Goal: Obtain resource: Download file/media

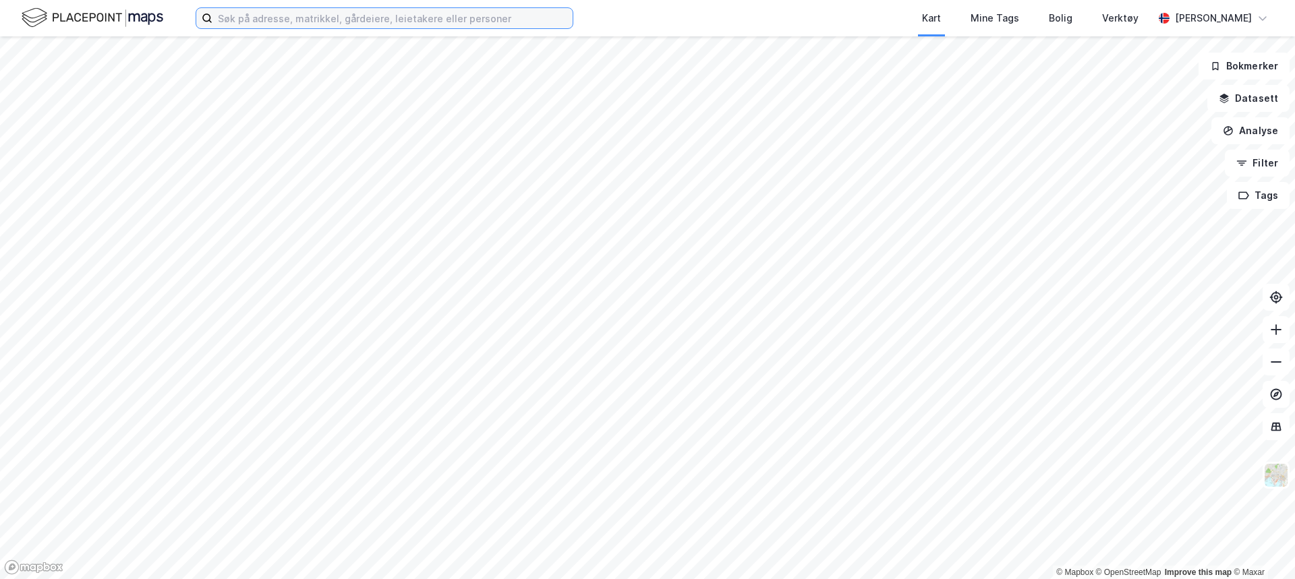
click at [324, 17] on input at bounding box center [392, 18] width 360 height 20
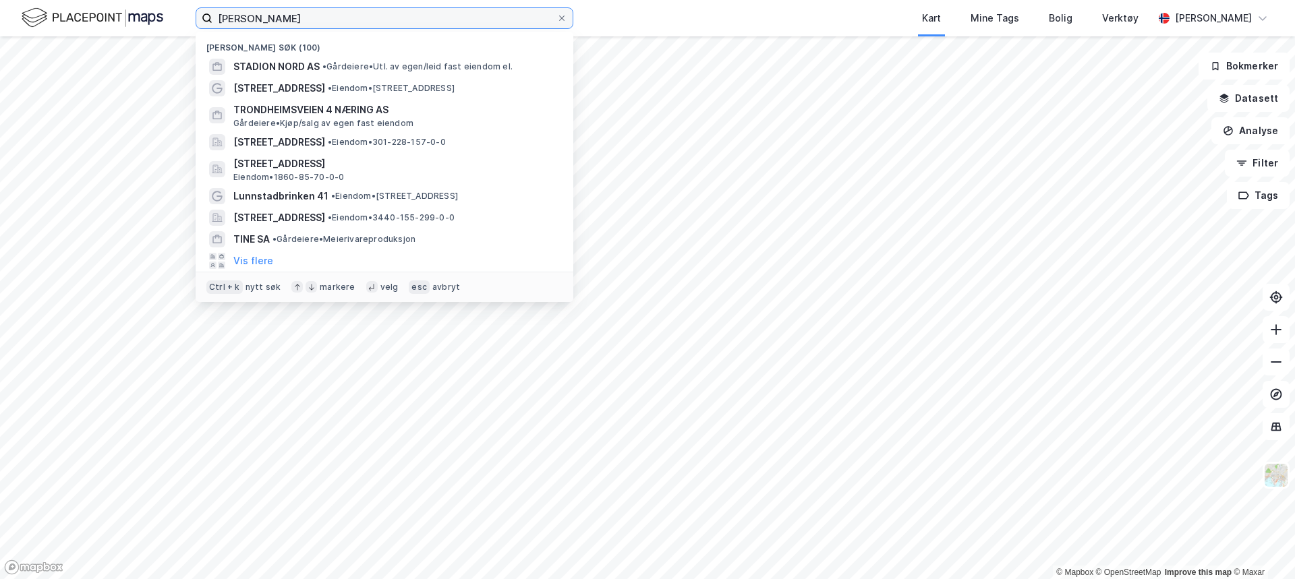
type input "[PERSON_NAME]"
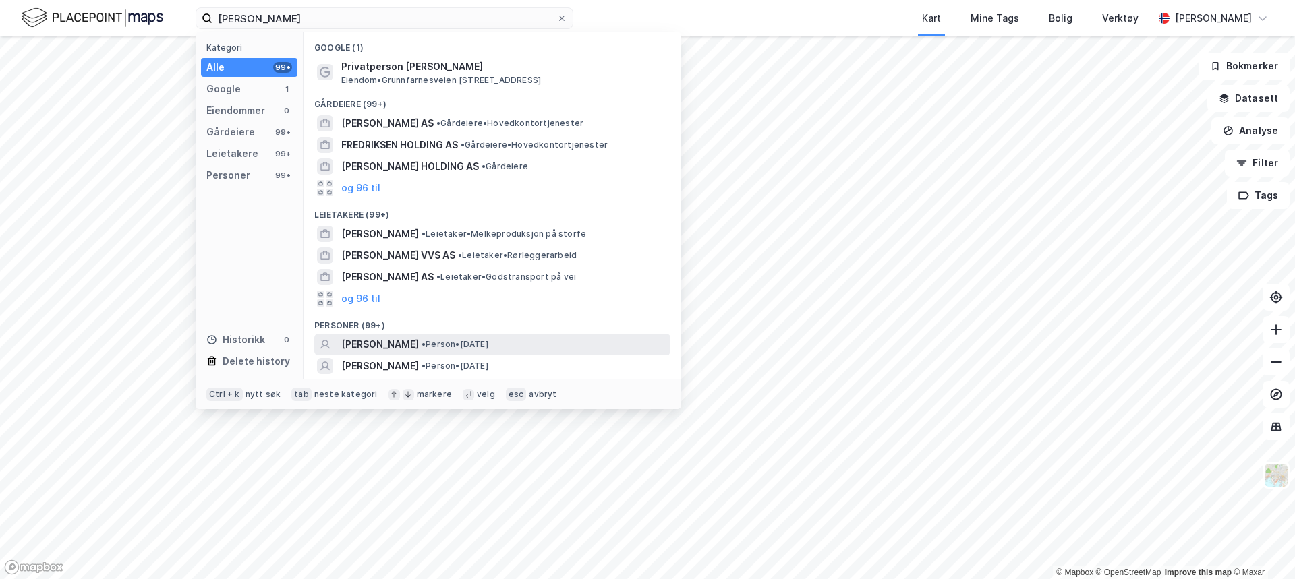
click at [419, 339] on span "[PERSON_NAME]" at bounding box center [380, 345] width 78 height 16
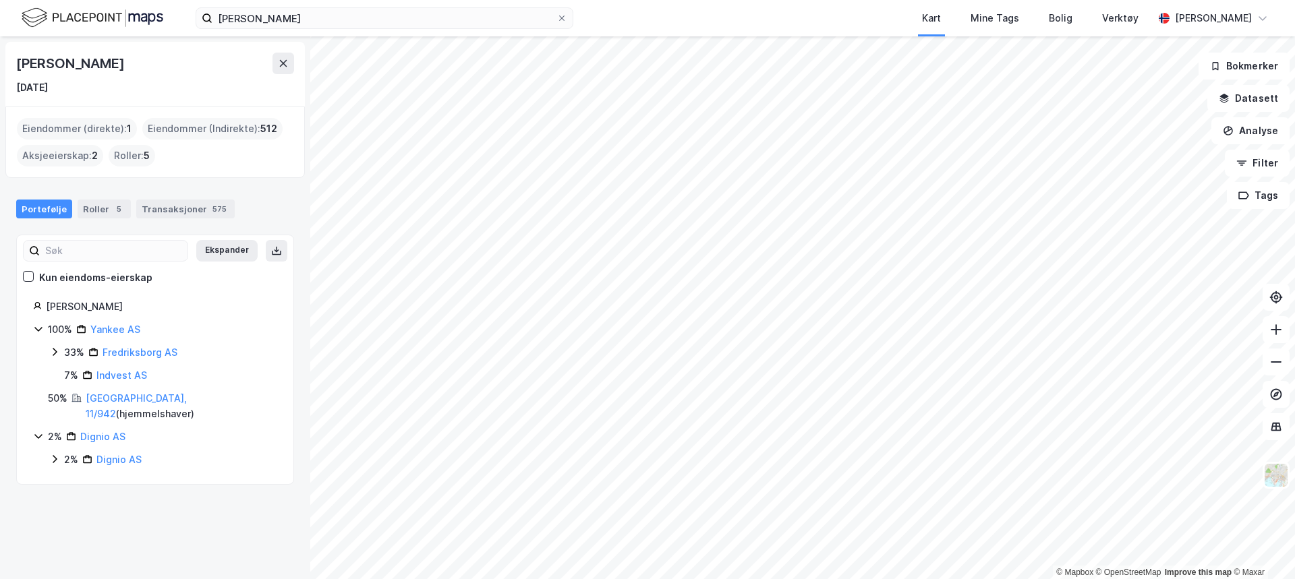
click at [97, 130] on div "Eiendommer (direkte) : 1" at bounding box center [77, 129] width 120 height 22
click at [127, 129] on span "1" at bounding box center [129, 129] width 5 height 16
click at [142, 402] on link "[GEOGRAPHIC_DATA], 11/942" at bounding box center [136, 407] width 101 height 28
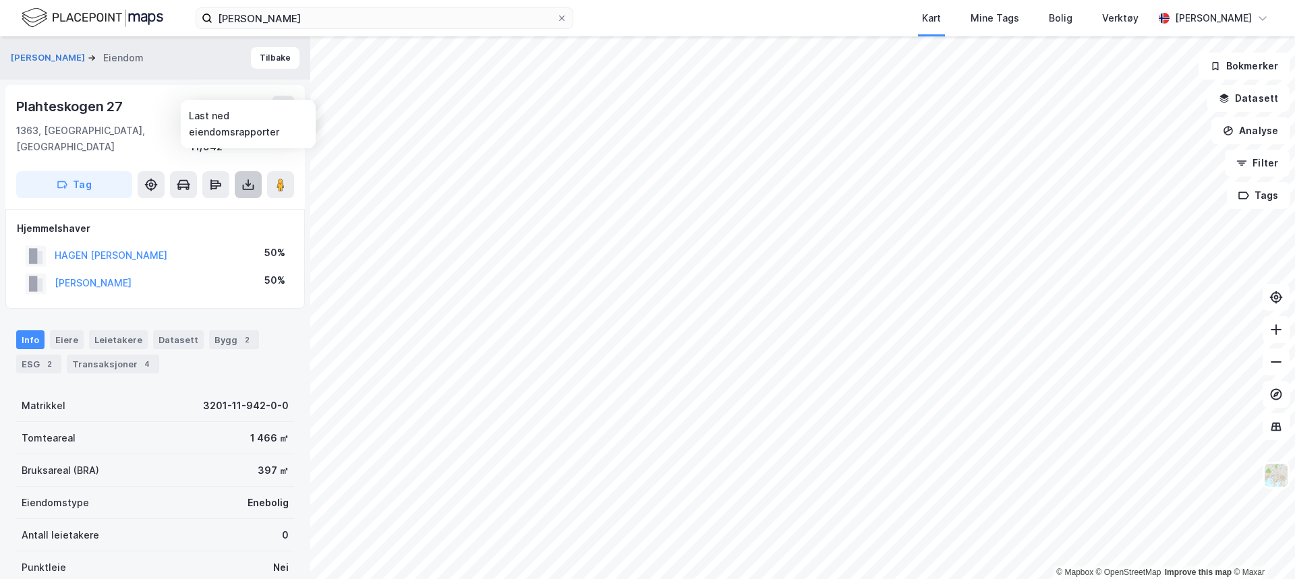
click at [248, 176] on button at bounding box center [248, 184] width 27 height 27
click at [228, 201] on div "Last ned grunnbok" at bounding box center [190, 212] width 144 height 22
